Goal: Information Seeking & Learning: Stay updated

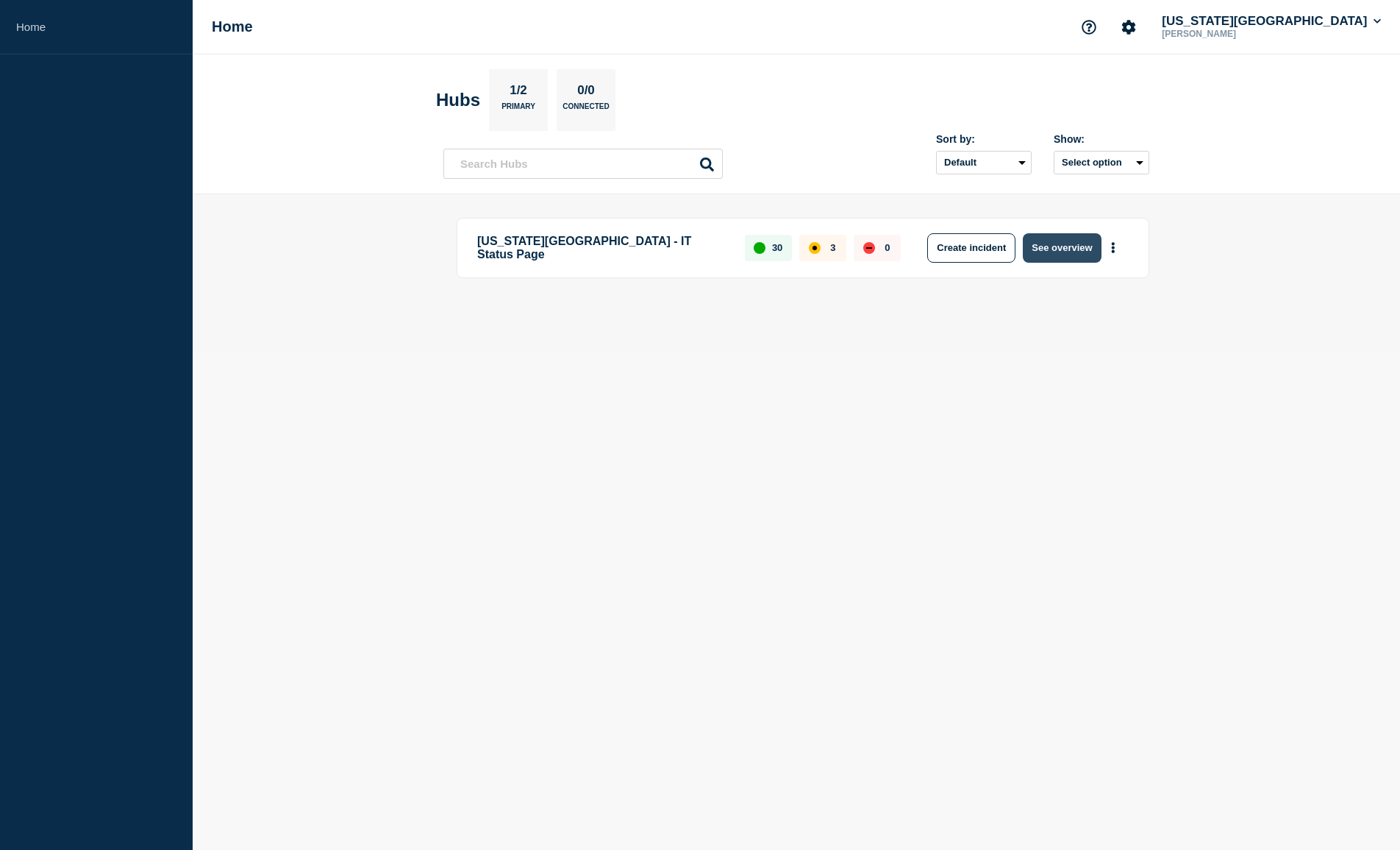
click at [1062, 249] on button "See overview" at bounding box center [1061, 248] width 78 height 29
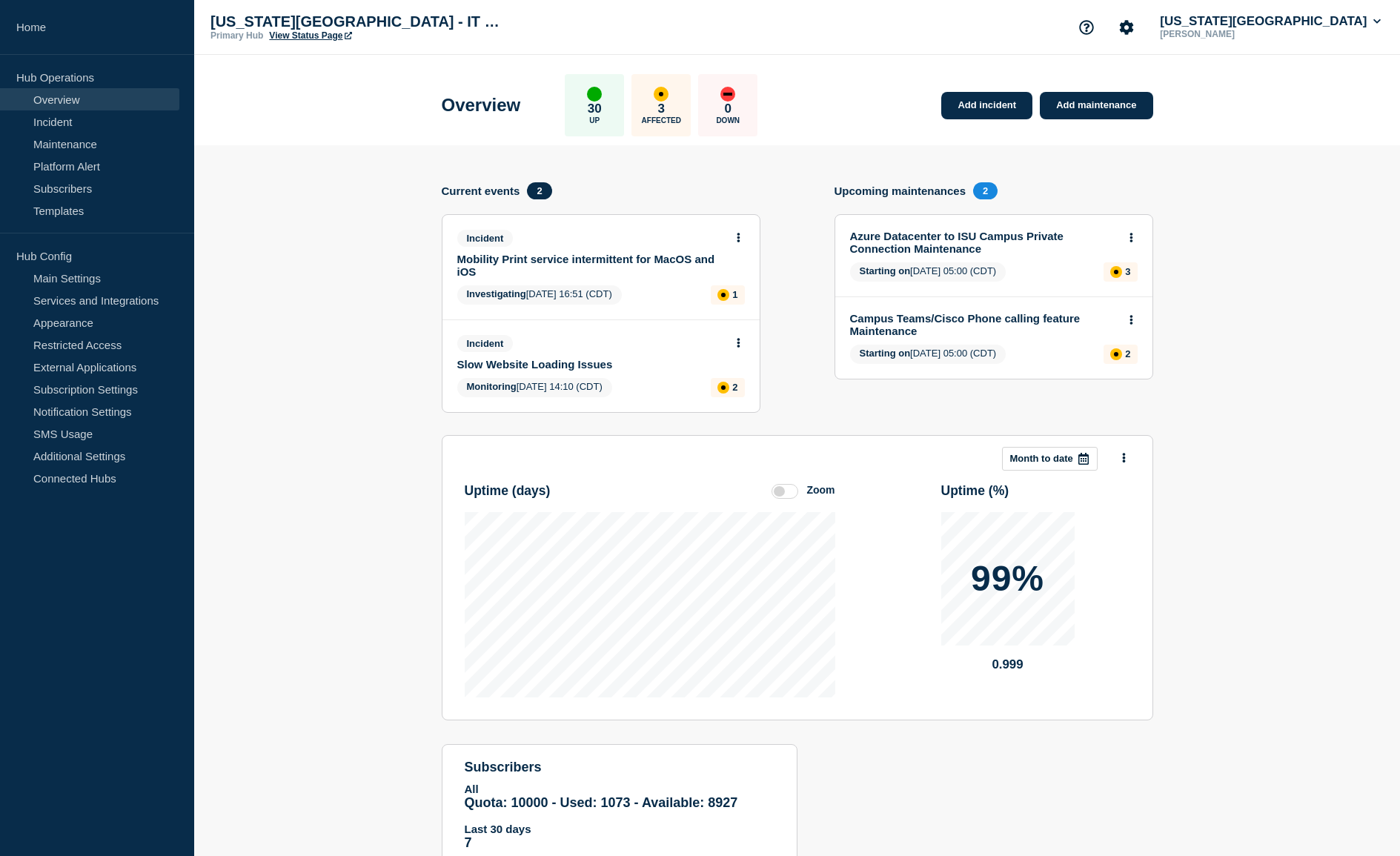
click at [1050, 238] on link "Azure Datacenter to ISU Campus Private Connection Maintenance" at bounding box center [983, 242] width 268 height 26
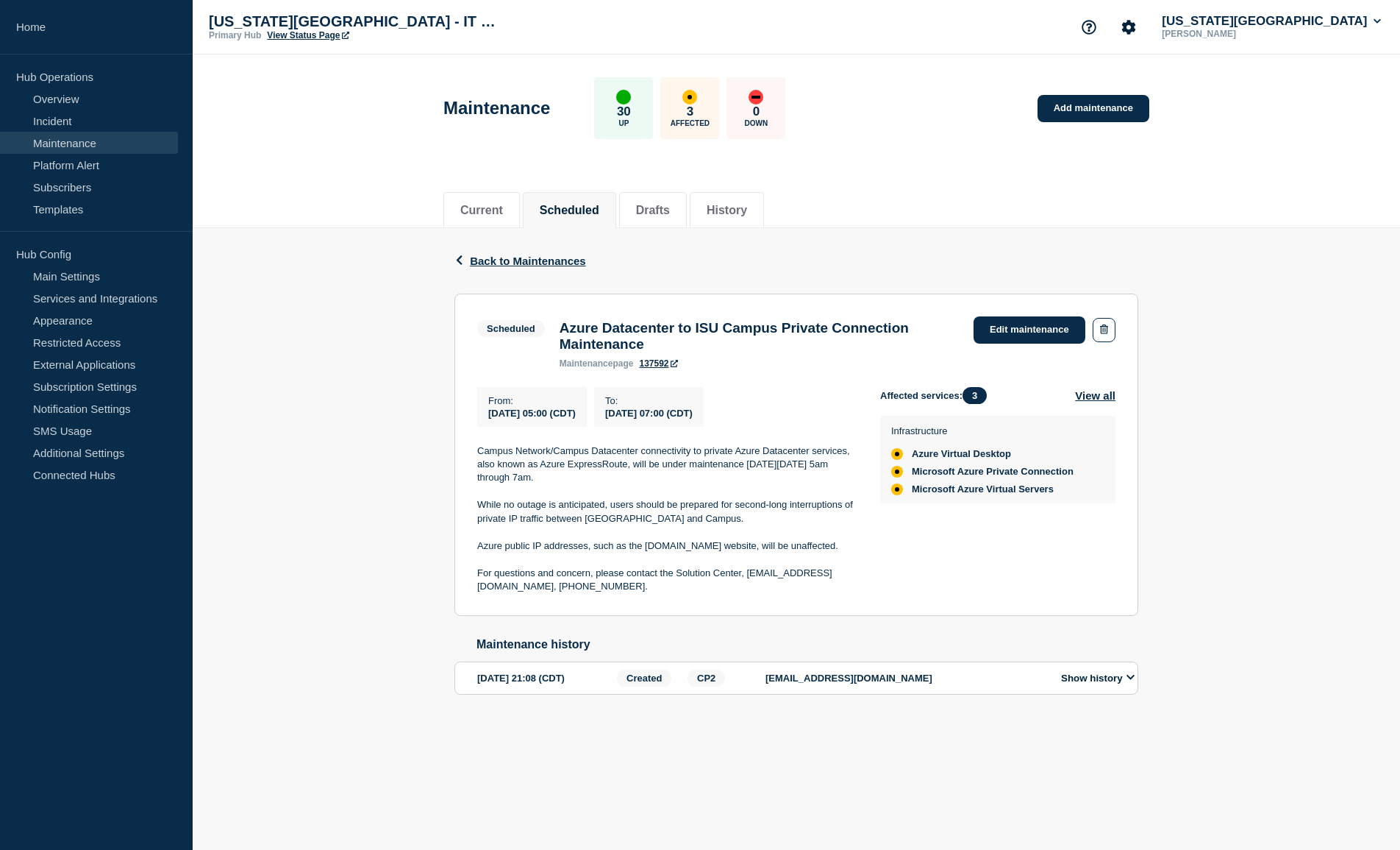
click at [1177, 422] on div "Back Back to Maintenances Scheduled Azure Datacenter to ISU Campus Private Conn…" at bounding box center [795, 484] width 1207 height 513
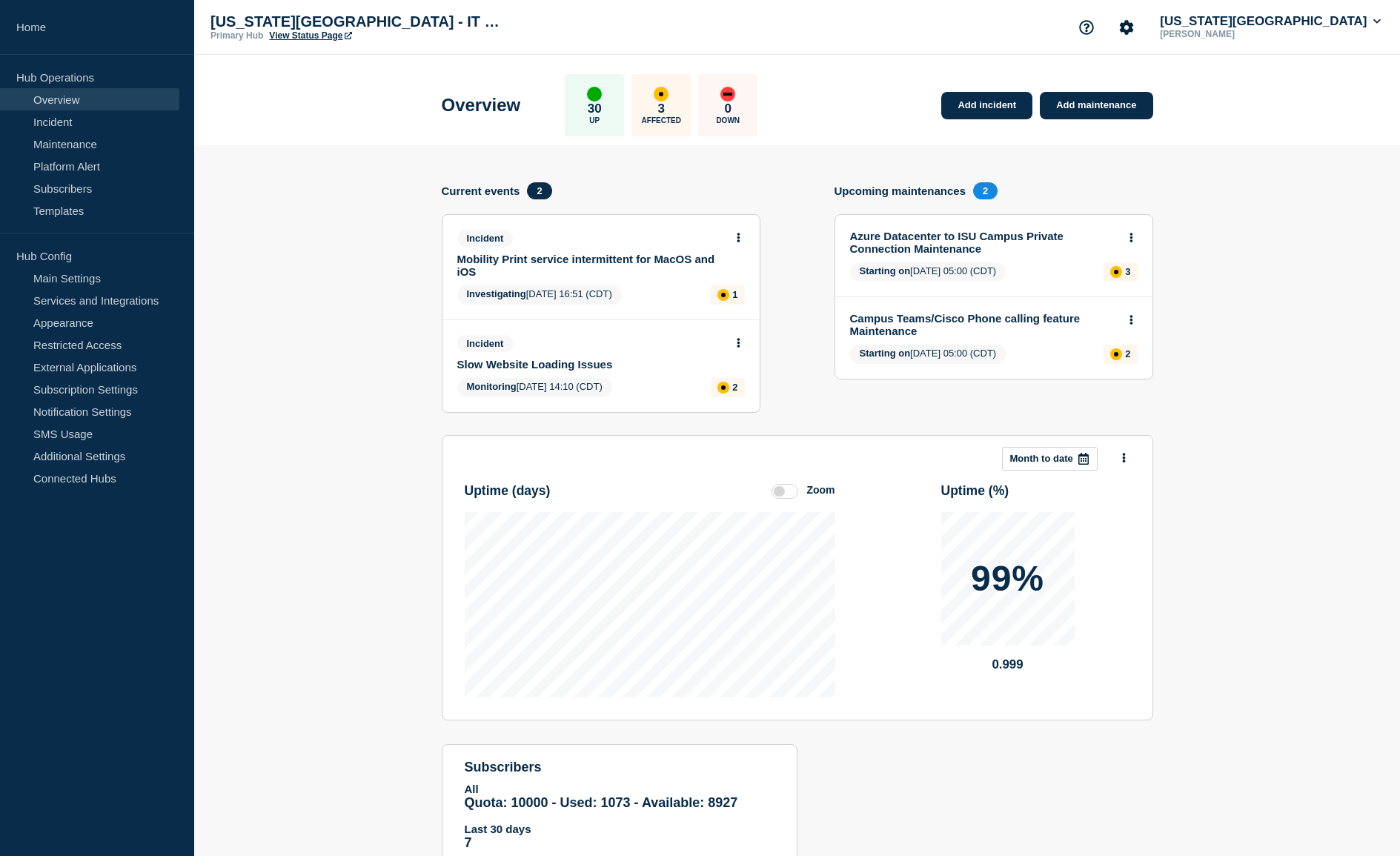
click at [1066, 324] on link "Campus Teams/Cisco Phone calling feature Maintenance" at bounding box center [983, 324] width 268 height 26
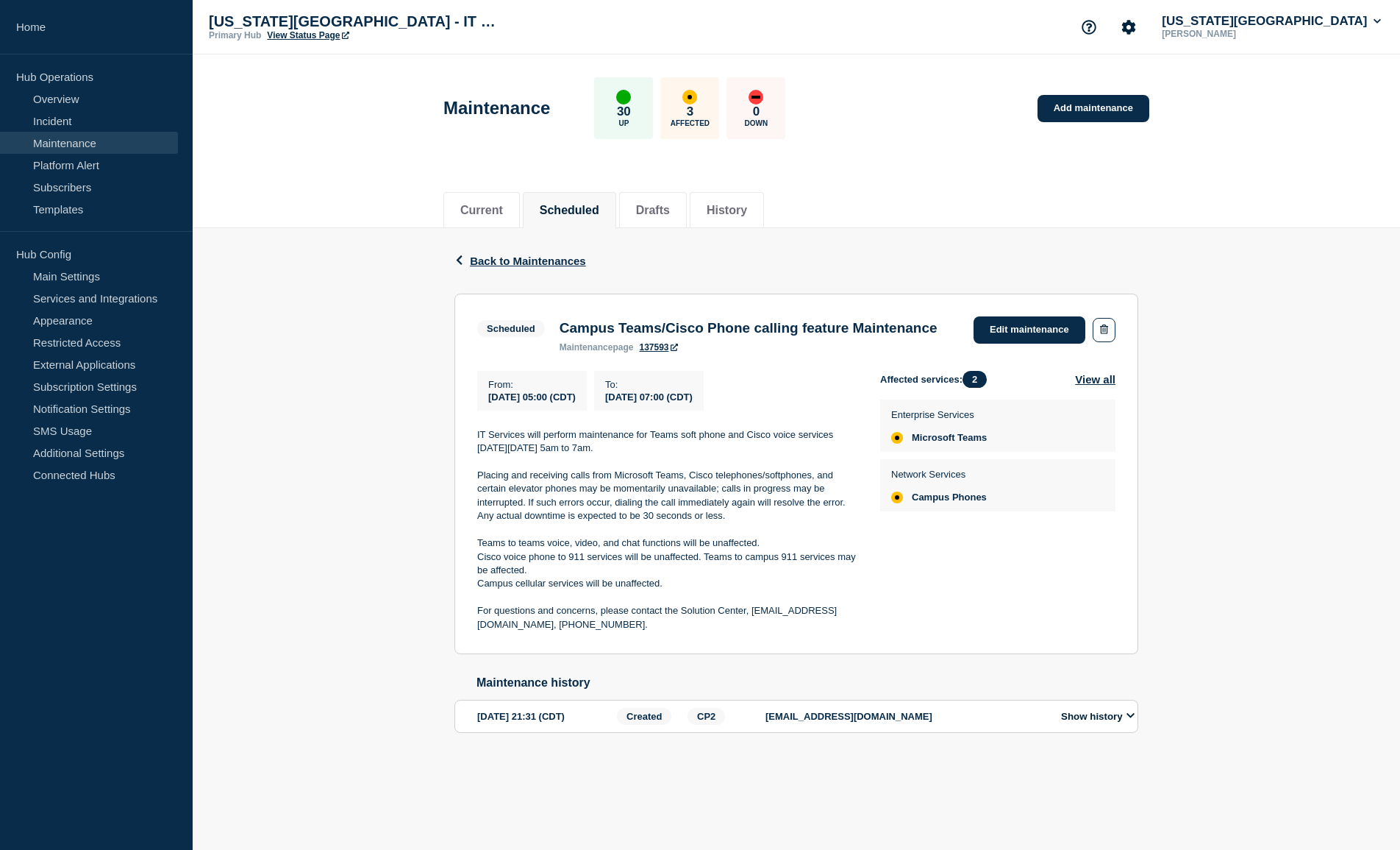
click at [304, 614] on div "Back Back to Maintenances Scheduled Campus Teams/Cisco Phone calling feature Ma…" at bounding box center [795, 503] width 1207 height 551
